Goal: Navigation & Orientation: Find specific page/section

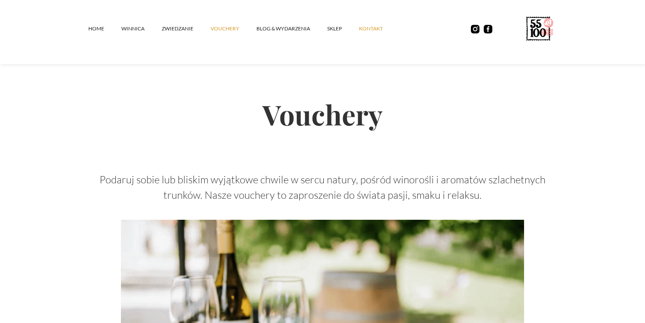
click at [364, 26] on link "kontakt" at bounding box center [379, 29] width 41 height 26
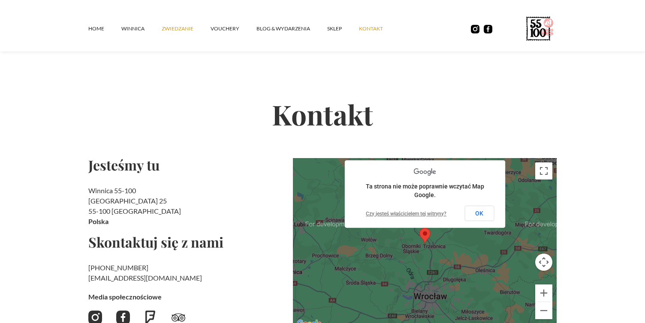
click at [176, 26] on link "ZWIEDZANIE" at bounding box center [186, 29] width 49 height 26
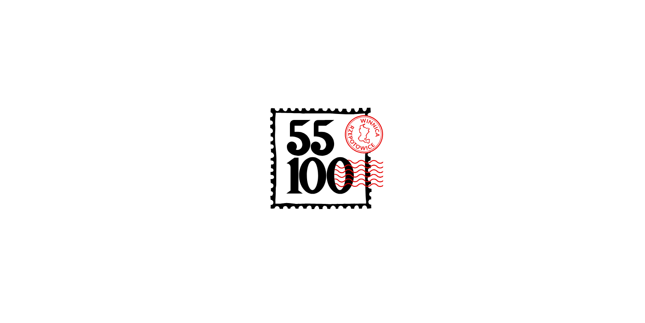
click at [176, 26] on link "ZWIEDZANIE" at bounding box center [186, 29] width 49 height 26
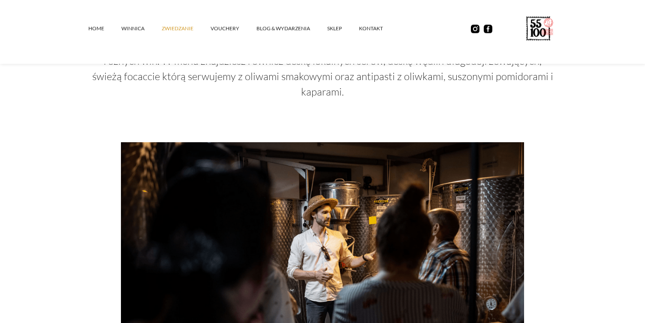
scroll to position [572, 0]
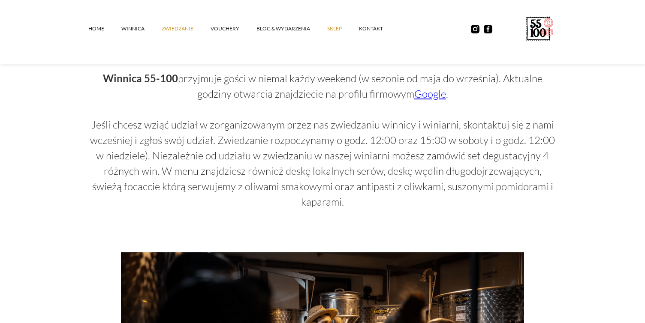
click at [333, 30] on link "SKLEP" at bounding box center [343, 29] width 32 height 26
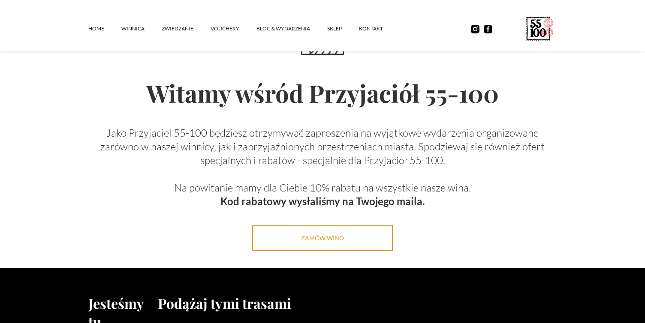
scroll to position [69, 0]
